Goal: Information Seeking & Learning: Learn about a topic

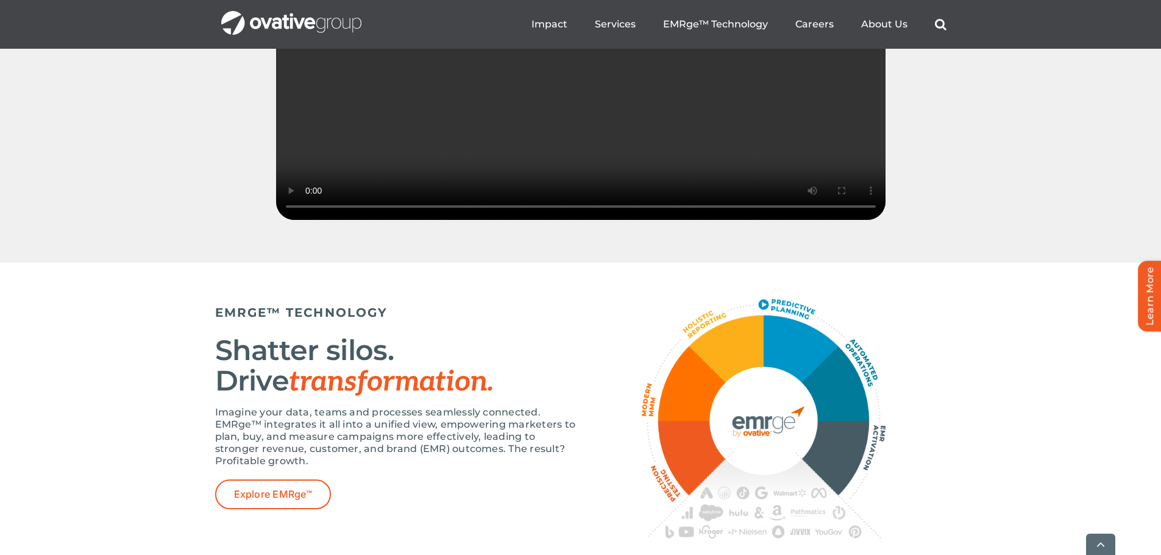
scroll to position [2012, 0]
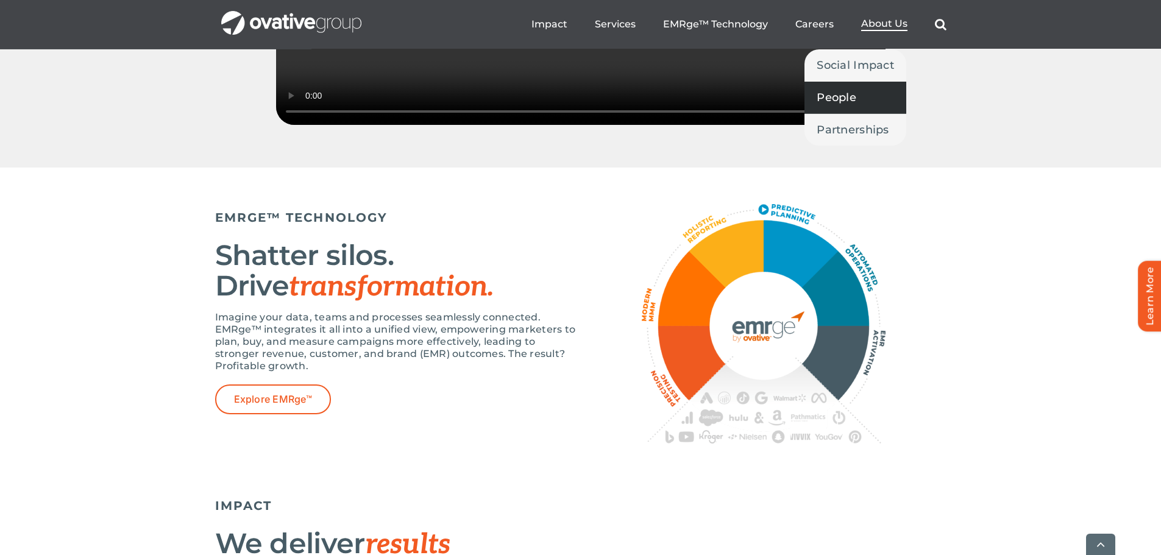
click at [881, 105] on link "People" at bounding box center [856, 98] width 102 height 32
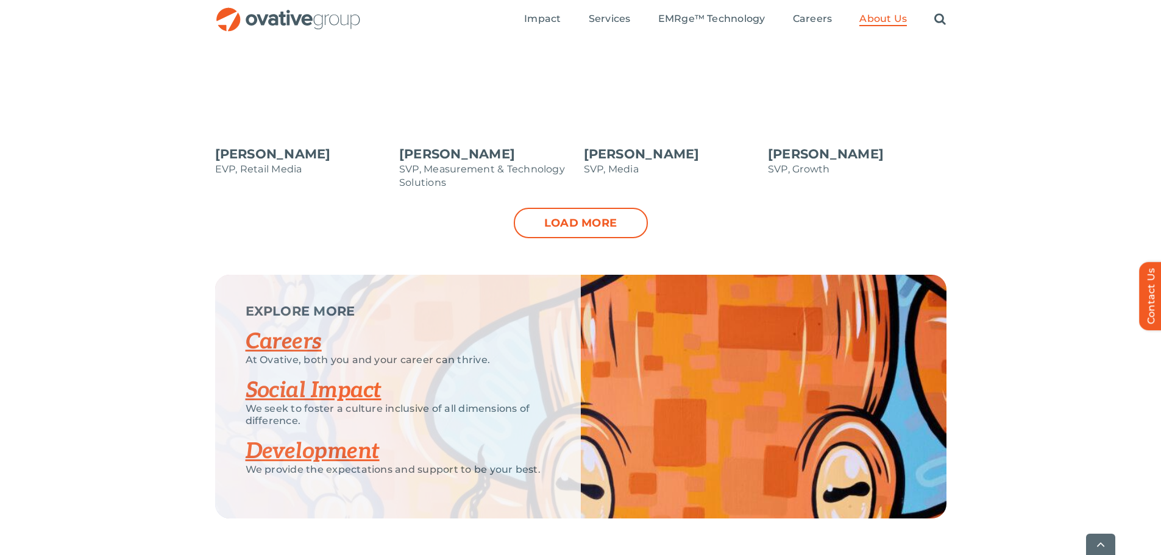
scroll to position [1402, 0]
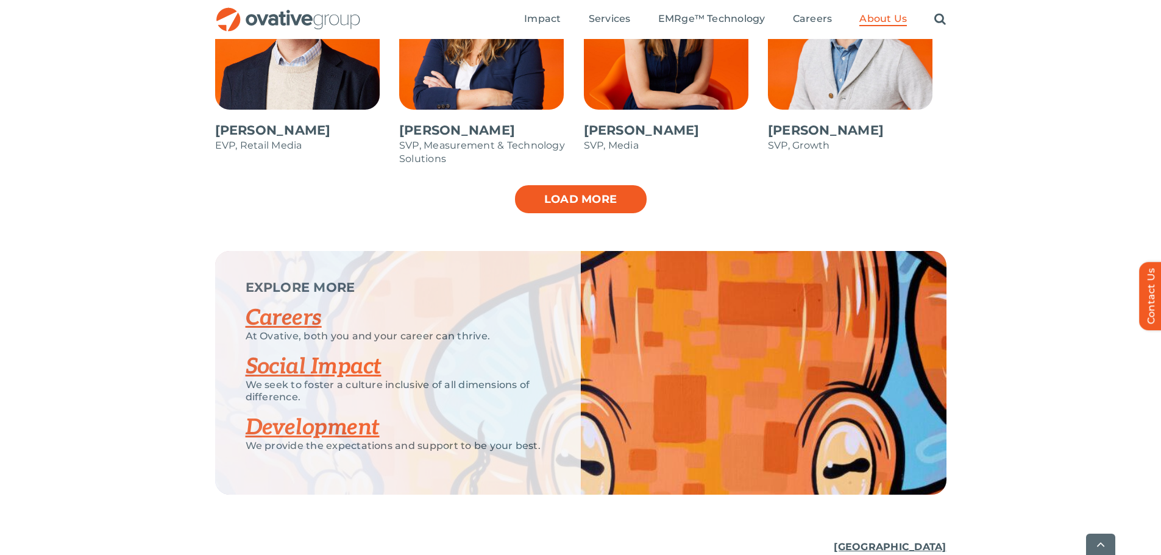
click at [637, 193] on link "Load more" at bounding box center [581, 199] width 134 height 30
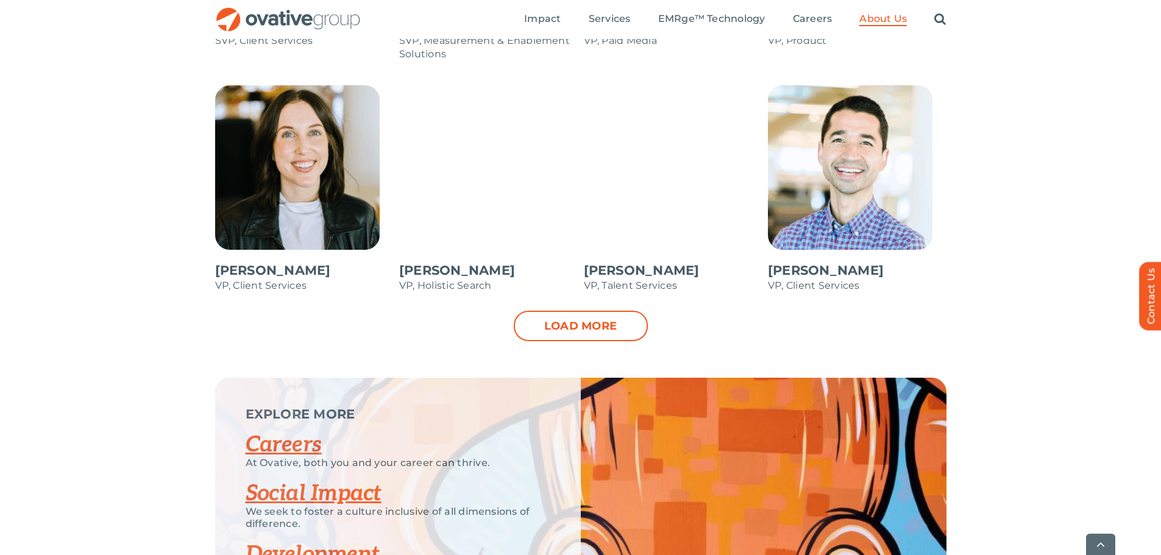
scroll to position [1768, 0]
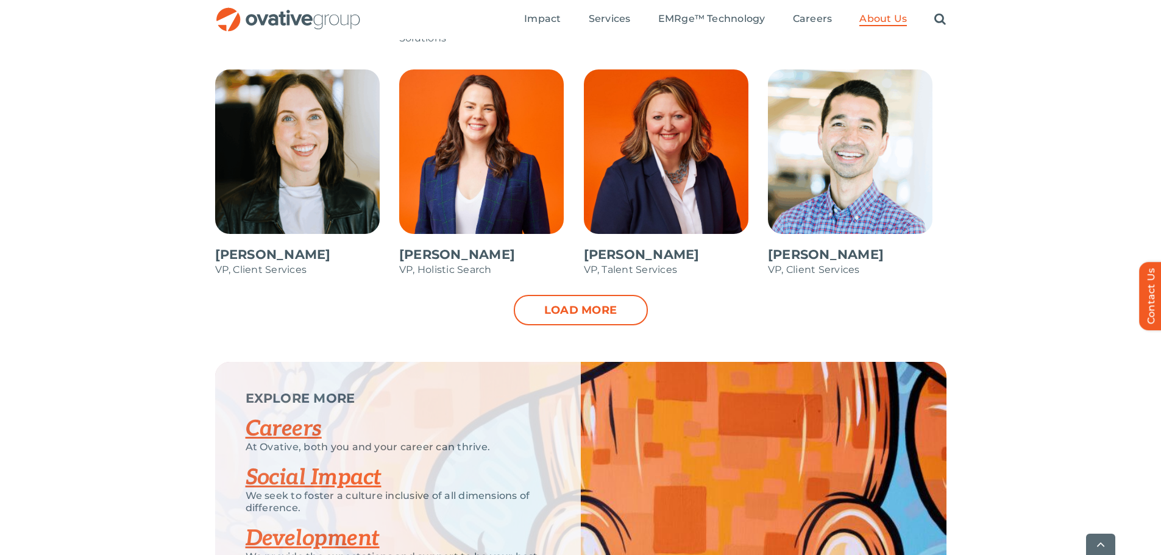
click at [594, 323] on link "Load more" at bounding box center [581, 310] width 134 height 30
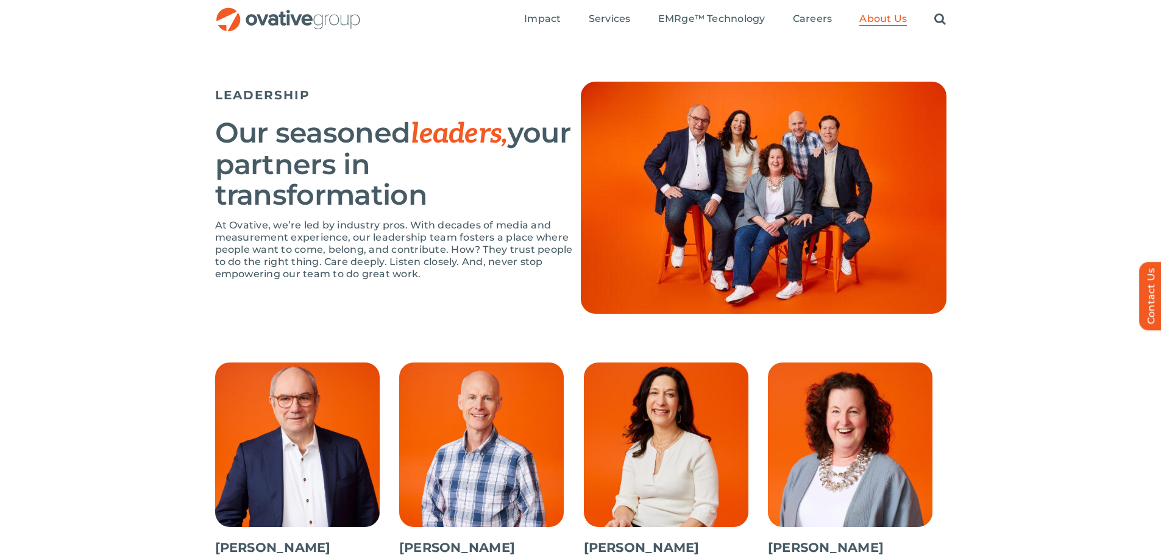
scroll to position [671, 0]
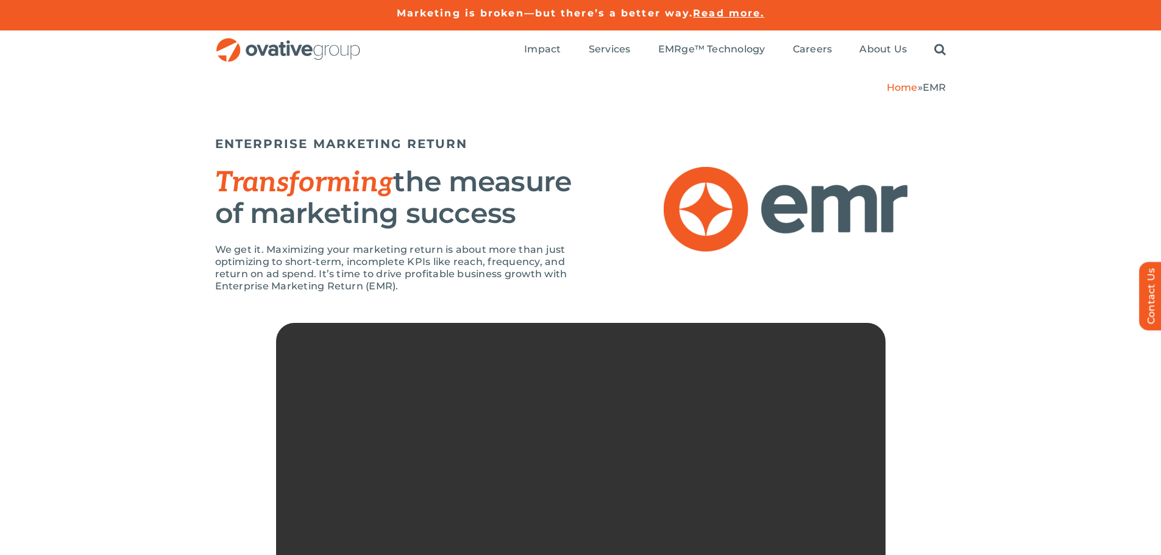
scroll to position [305, 0]
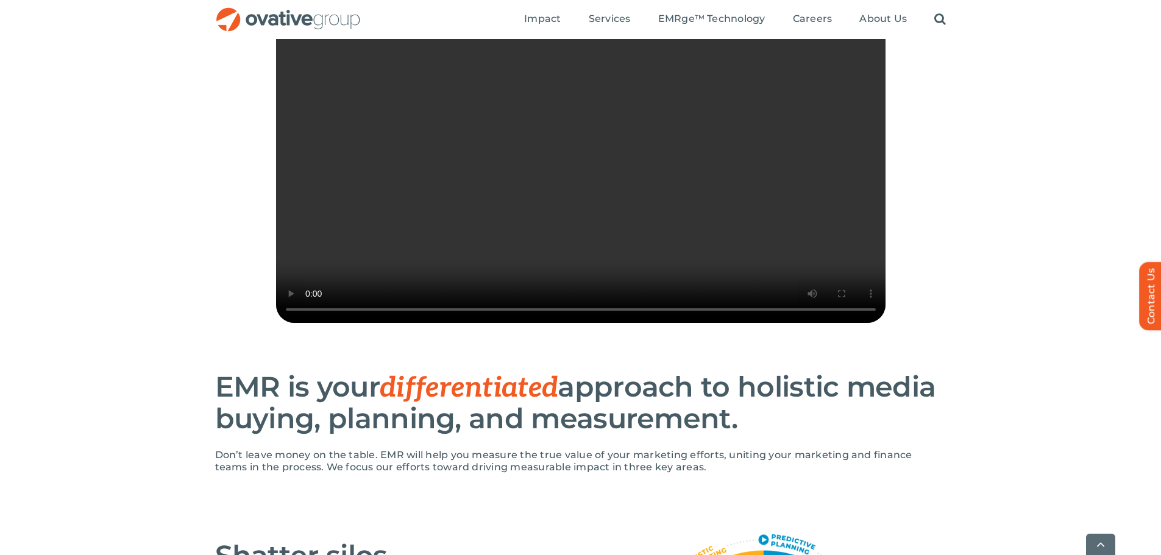
click at [771, 194] on video "Sorry, your browser doesn't support embedded videos." at bounding box center [581, 170] width 610 height 305
click at [769, 223] on video "Sorry, your browser doesn't support embedded videos." at bounding box center [581, 170] width 610 height 305
click at [746, 265] on video "Sorry, your browser doesn't support embedded videos." at bounding box center [581, 170] width 610 height 305
